Goal: Information Seeking & Learning: Understand process/instructions

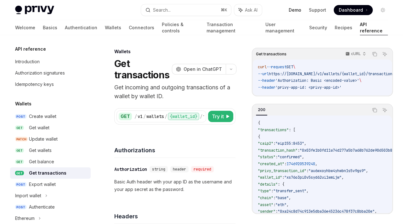
click at [300, 9] on link "Demo" at bounding box center [295, 10] width 13 height 6
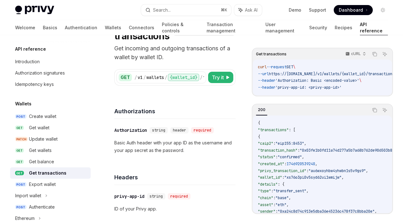
scroll to position [40, 0]
click at [226, 141] on p "Basic Auth header with your app ID as the username and your app secret as the p…" at bounding box center [174, 145] width 121 height 15
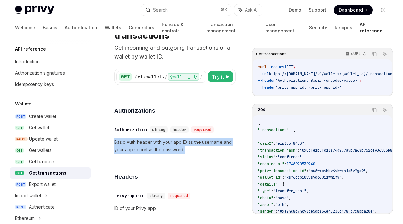
click at [226, 141] on p "Basic Auth header with your app ID as the username and your app secret as the p…" at bounding box center [174, 145] width 121 height 15
click at [226, 144] on p "Basic Auth header with your app ID as the username and your app secret as the p…" at bounding box center [174, 145] width 121 height 15
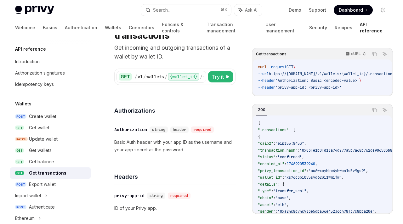
click at [226, 144] on p "Basic Auth header with your app ID as the username and your app secret as the p…" at bounding box center [174, 145] width 121 height 15
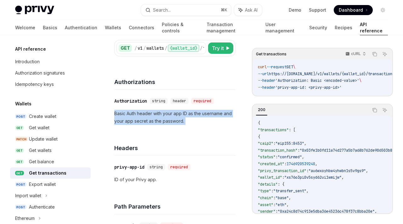
scroll to position [79, 0]
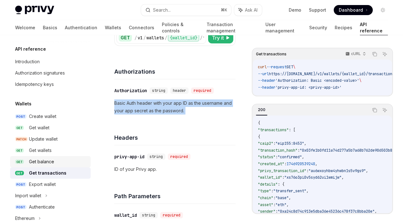
click at [56, 161] on div "Get balance" at bounding box center [58, 162] width 58 height 8
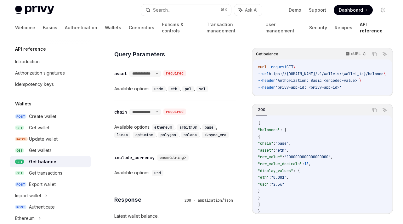
scroll to position [391, 0]
